Goal: Task Accomplishment & Management: Complete application form

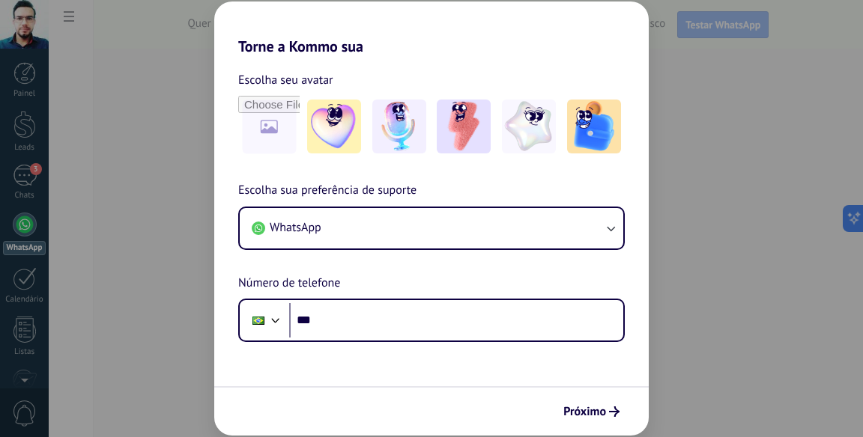
click at [699, 124] on div "Torne a Kommo sua Escolha seu avatar Escolha sua preferência de suporte WhatsAp…" at bounding box center [431, 218] width 863 height 437
click at [23, 175] on div "Torne a Kommo sua Escolha seu avatar Escolha sua preferência de suporte WhatsAp…" at bounding box center [431, 218] width 863 height 437
click at [603, 407] on span "Próximo" at bounding box center [584, 412] width 43 height 10
